Goal: Find specific page/section: Find specific page/section

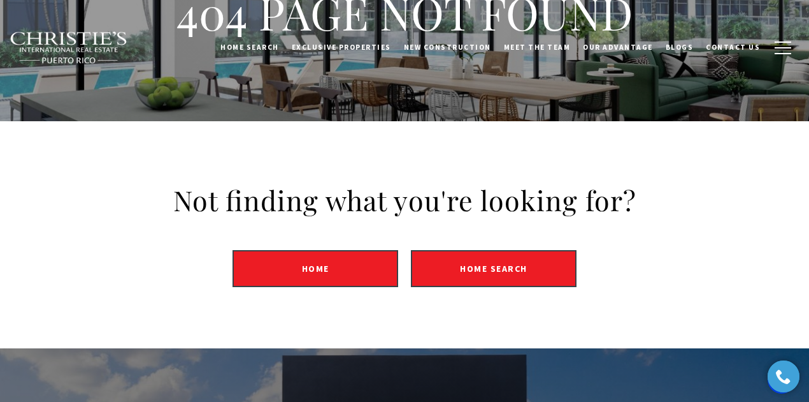
scroll to position [85, 0]
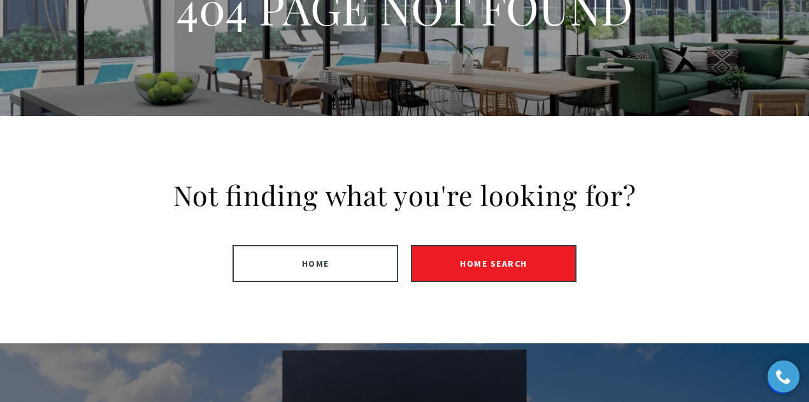
click at [372, 257] on link "Home" at bounding box center [316, 263] width 166 height 37
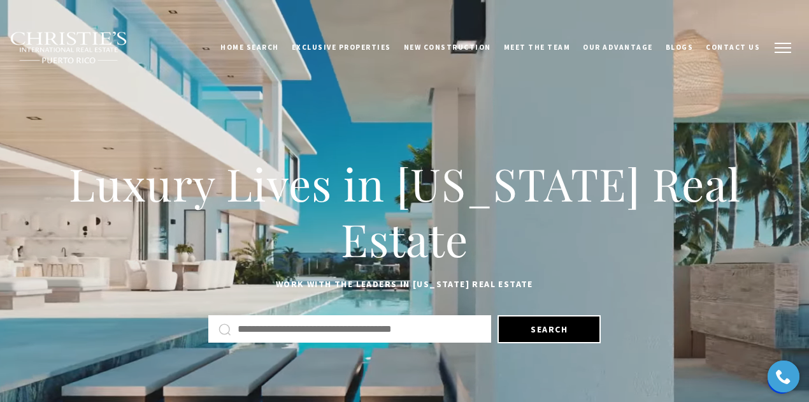
click at [774, 48] on button "button" at bounding box center [783, 47] width 33 height 37
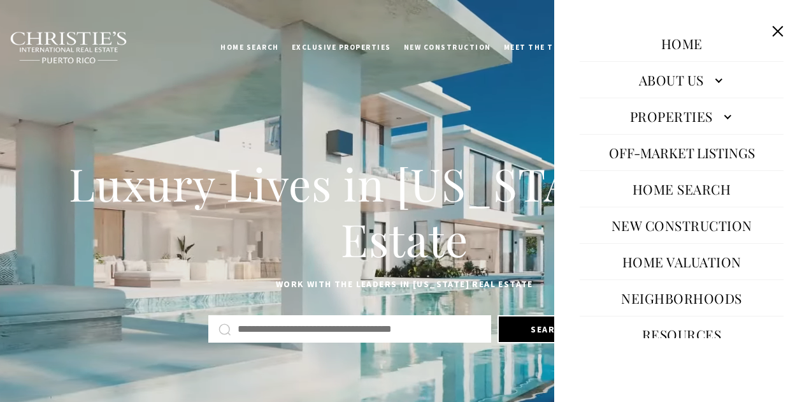
click at [772, 33] on button "Close this option" at bounding box center [778, 31] width 24 height 24
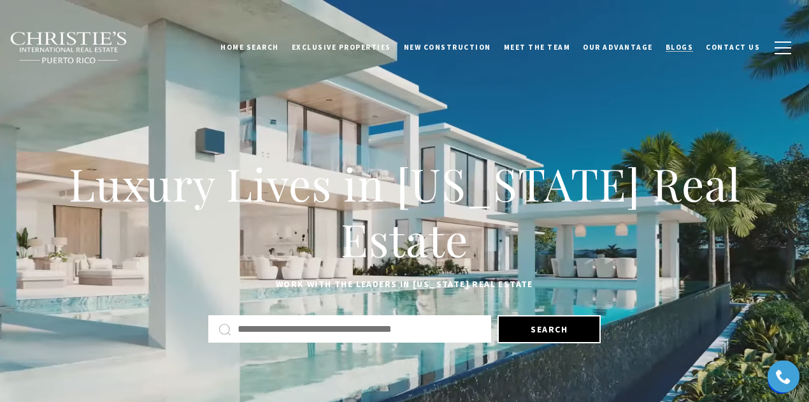
click at [688, 47] on span "Blogs" at bounding box center [680, 47] width 28 height 9
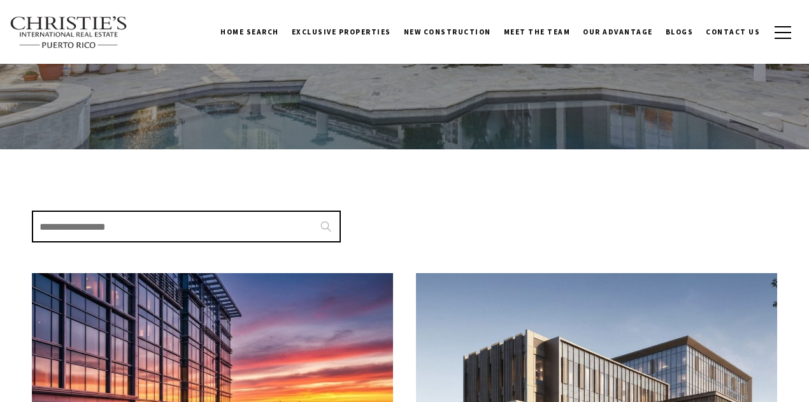
click at [247, 222] on input "Search Blogs" at bounding box center [186, 226] width 309 height 32
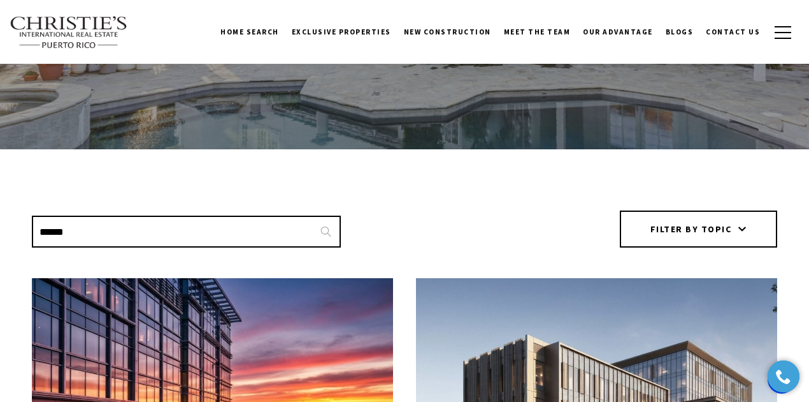
type input "******"
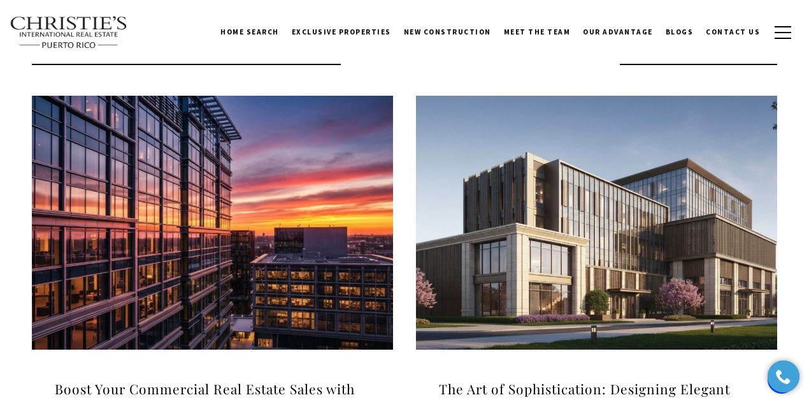
scroll to position [212, 0]
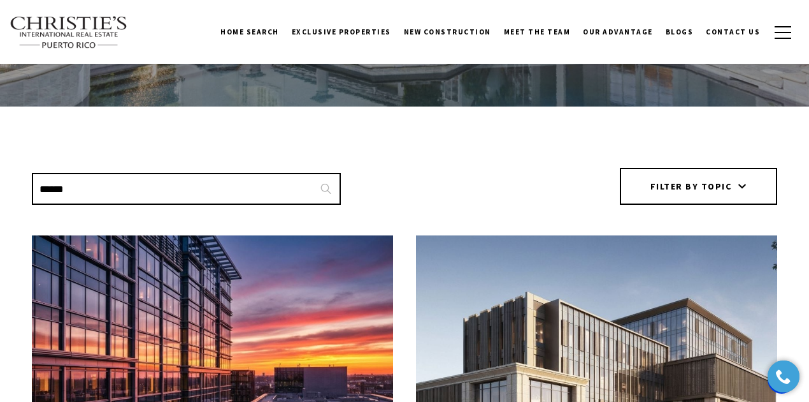
click at [321, 189] on icon at bounding box center [326, 189] width 11 height 10
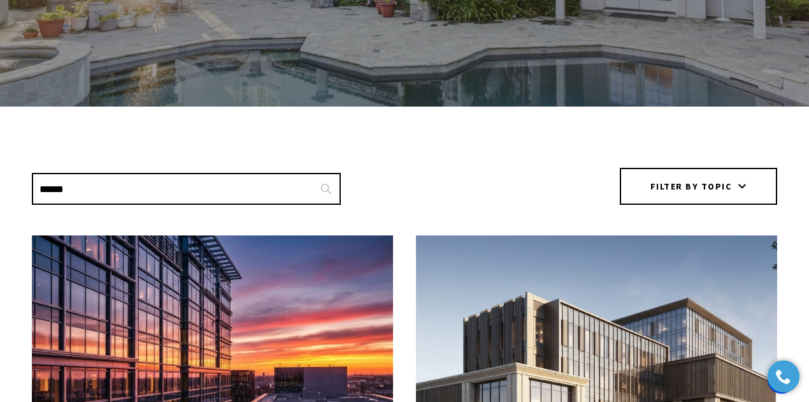
click at [330, 188] on icon at bounding box center [326, 189] width 11 height 10
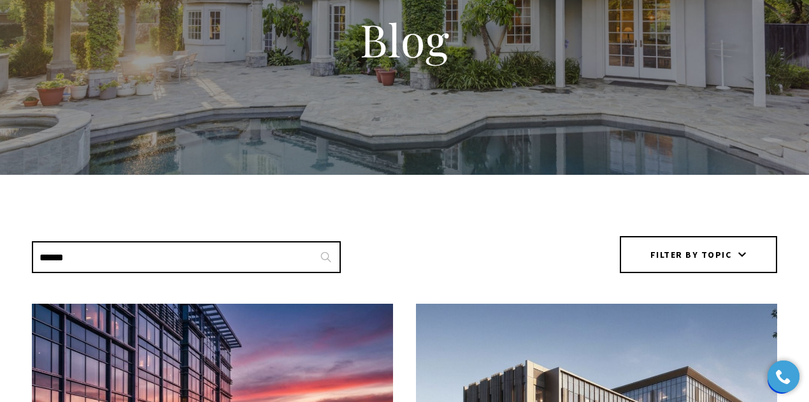
scroll to position [0, 0]
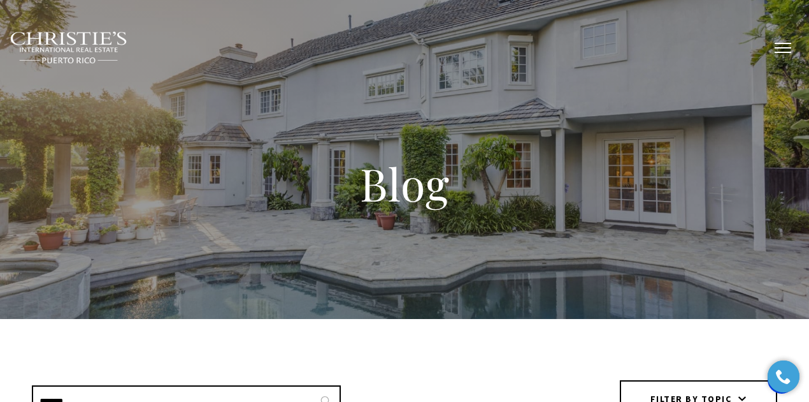
click at [784, 47] on span "button" at bounding box center [783, 47] width 17 height 1
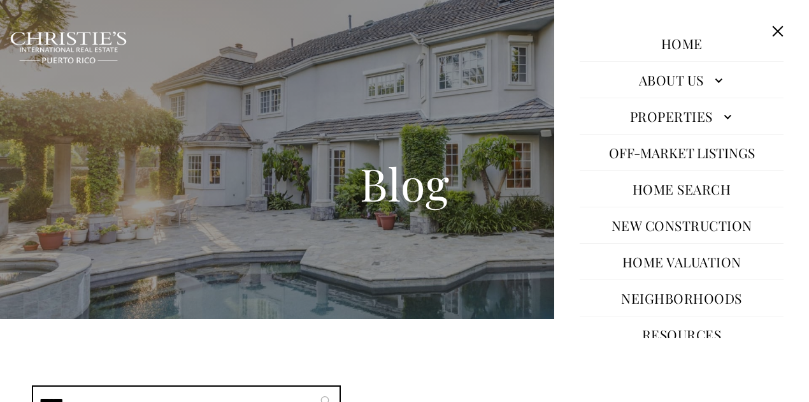
click at [783, 31] on button "Close this option" at bounding box center [778, 31] width 24 height 24
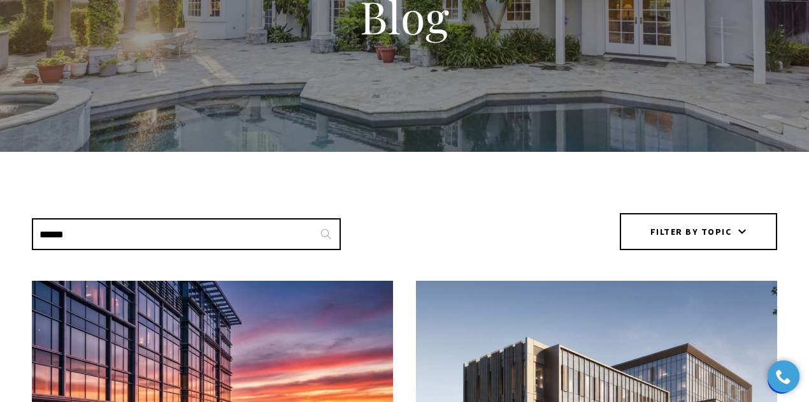
scroll to position [170, 0]
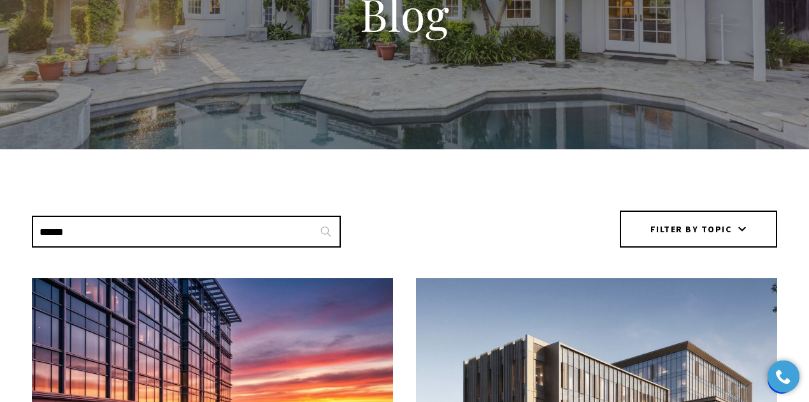
click at [260, 237] on input "******" at bounding box center [186, 231] width 309 height 32
click at [322, 232] on icon at bounding box center [326, 231] width 10 height 10
click at [242, 235] on input "******" at bounding box center [186, 231] width 309 height 32
click at [328, 232] on icon at bounding box center [326, 231] width 10 height 10
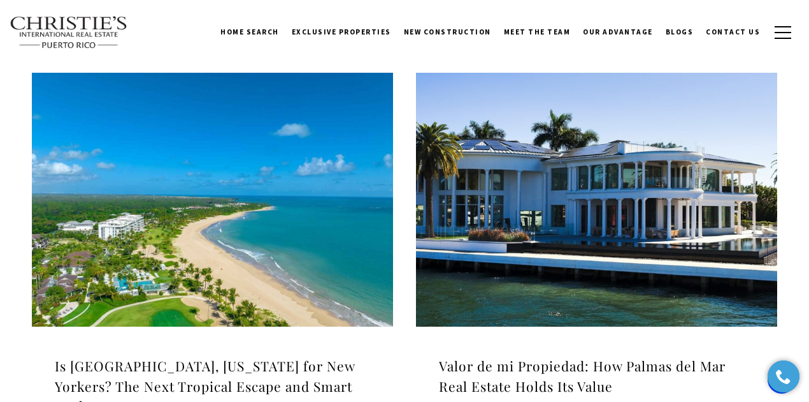
scroll to position [595, 0]
